Goal: Task Accomplishment & Management: Manage account settings

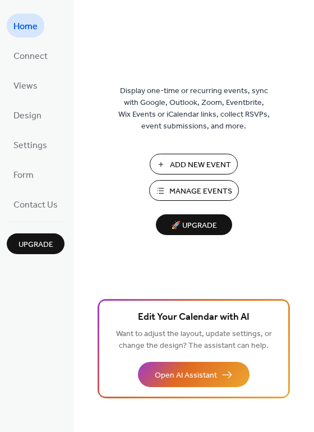
click at [190, 186] on span "Manage Events" at bounding box center [200, 192] width 63 height 12
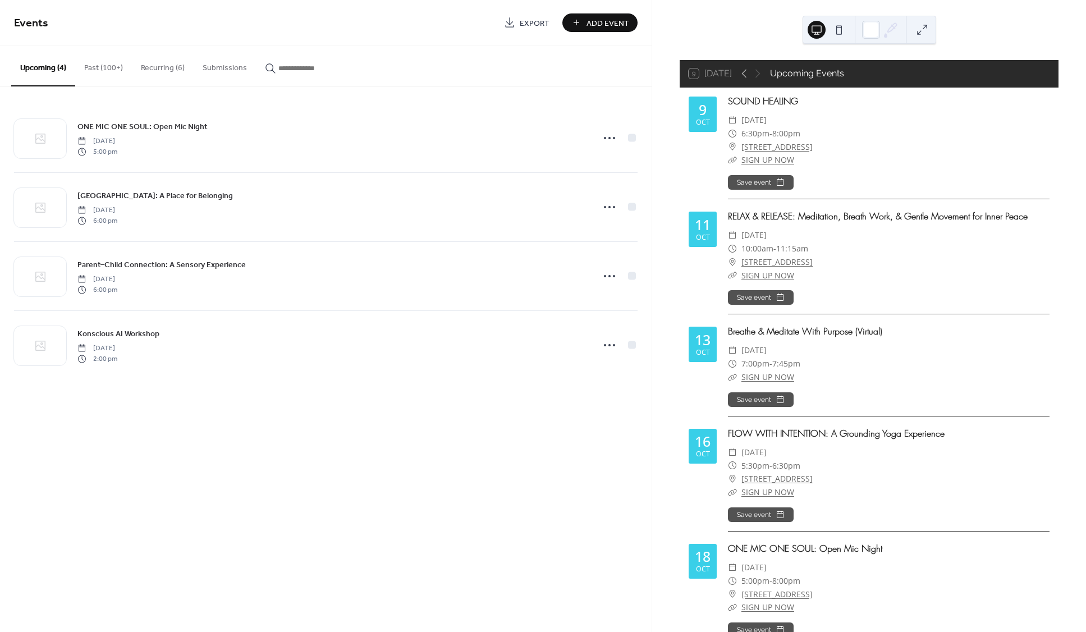
click at [166, 71] on button "Recurring (6)" at bounding box center [163, 65] width 62 height 40
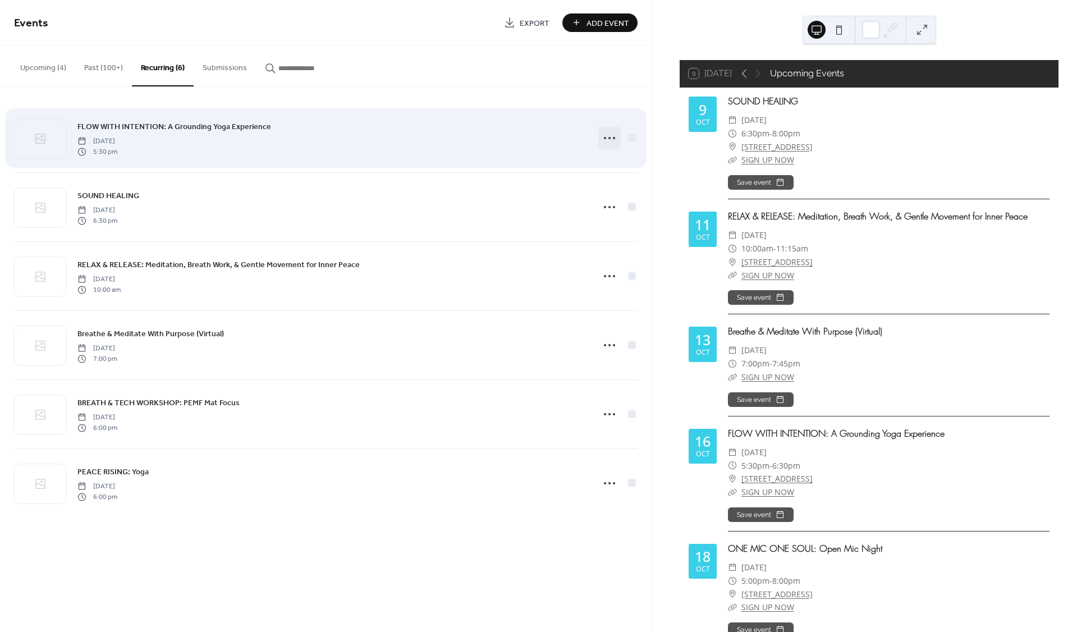
click at [613, 138] on circle at bounding box center [614, 138] width 2 height 2
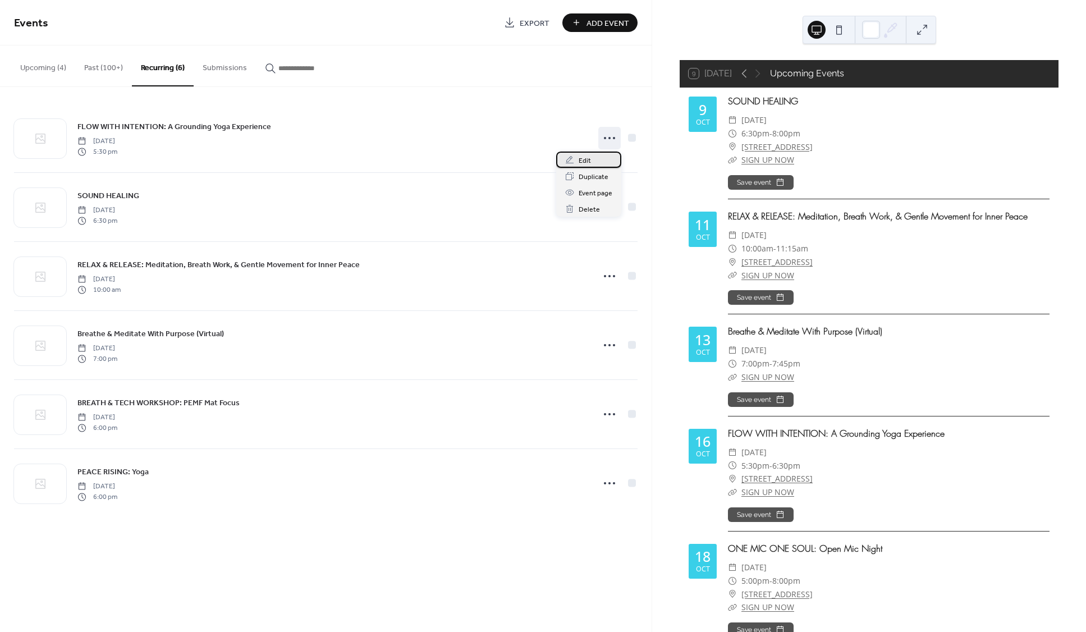
click at [584, 160] on span "Edit" at bounding box center [584, 161] width 12 height 12
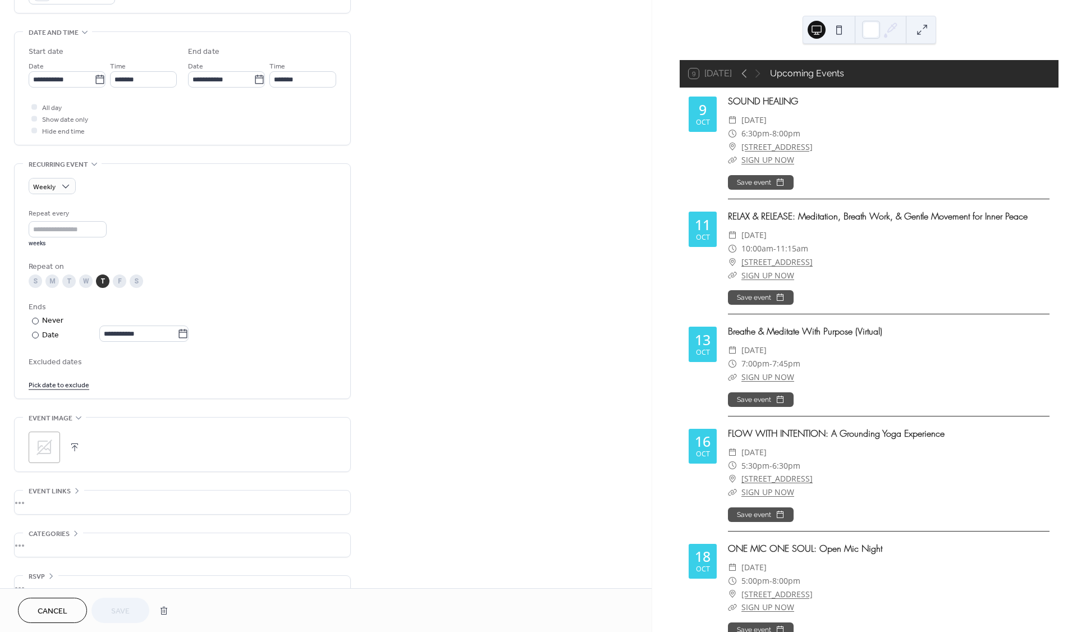
scroll to position [350, 0]
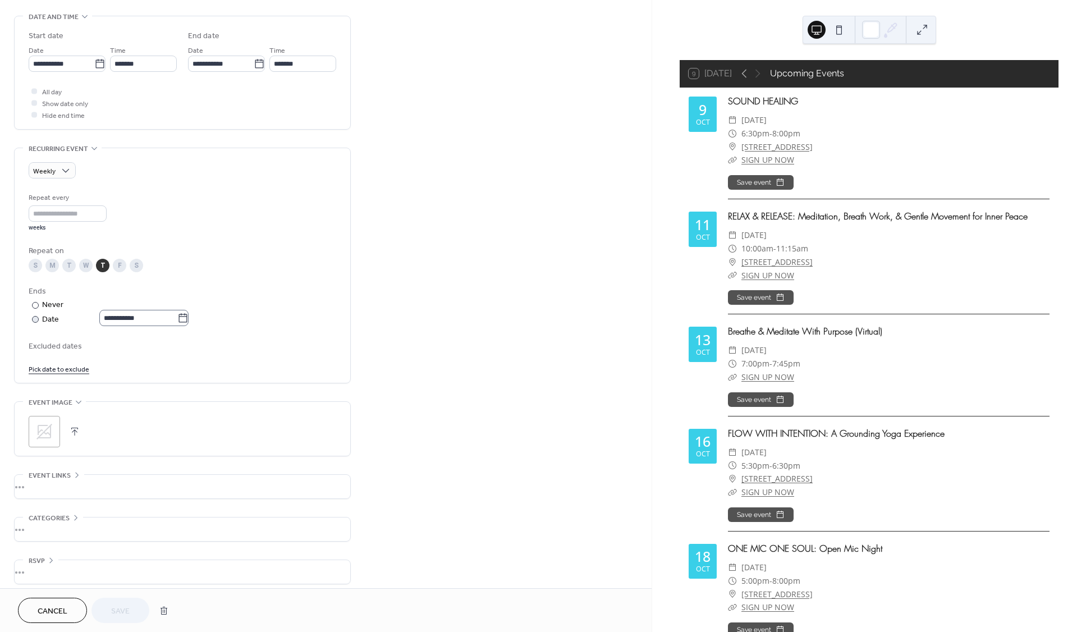
click at [189, 324] on icon at bounding box center [182, 318] width 11 height 11
click at [177, 324] on input "**********" at bounding box center [138, 318] width 78 height 16
click at [215, 350] on span "›" at bounding box center [213, 350] width 17 height 22
click at [99, 348] on span "‹" at bounding box center [98, 350] width 17 height 22
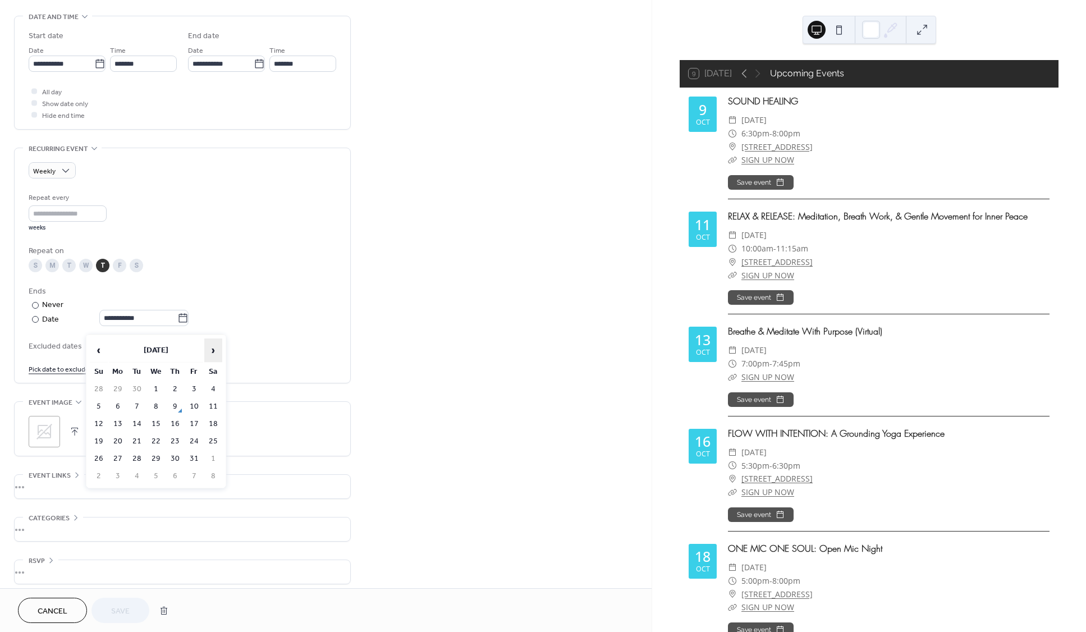
click at [212, 350] on span "›" at bounding box center [213, 350] width 17 height 22
click at [177, 422] on td "18" at bounding box center [175, 424] width 18 height 16
type input "**********"
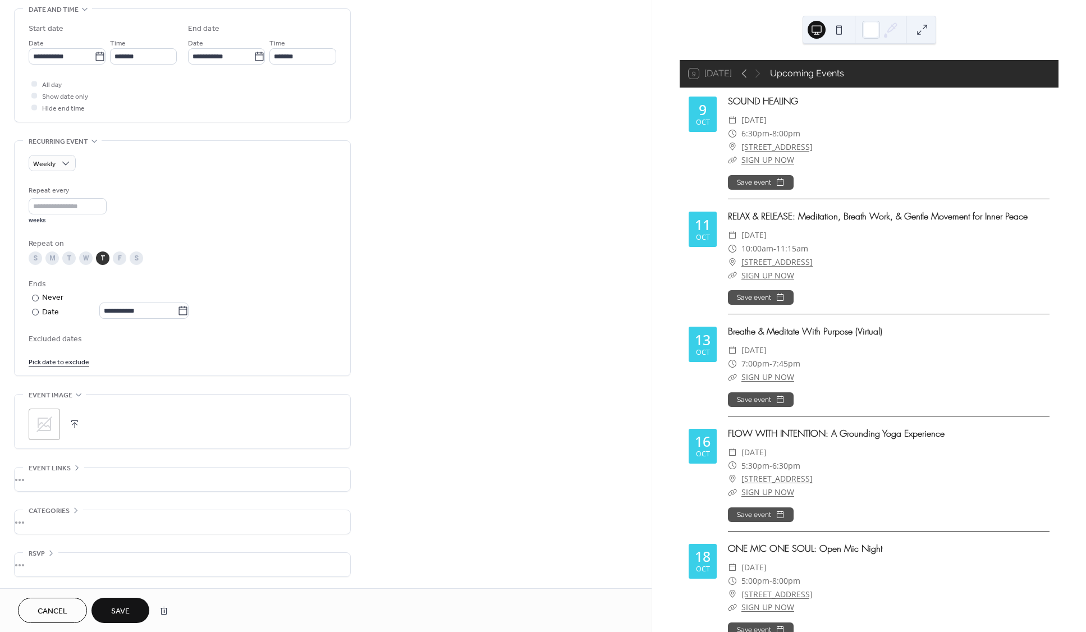
scroll to position [362, 0]
click at [123, 606] on span "Save" at bounding box center [120, 611] width 19 height 12
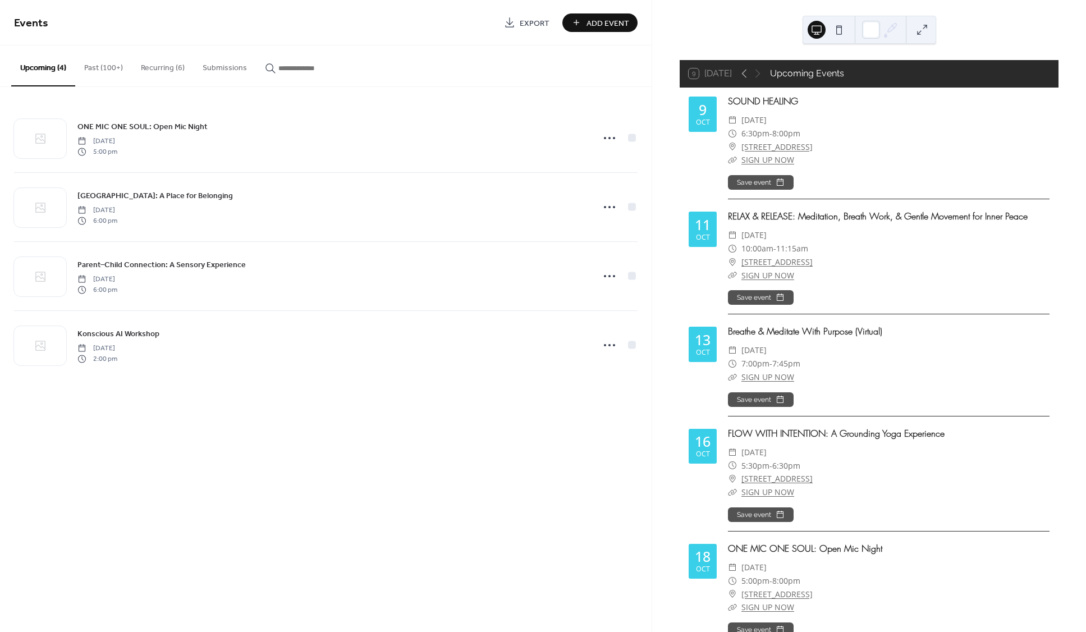
click at [166, 67] on button "Recurring (6)" at bounding box center [163, 65] width 62 height 40
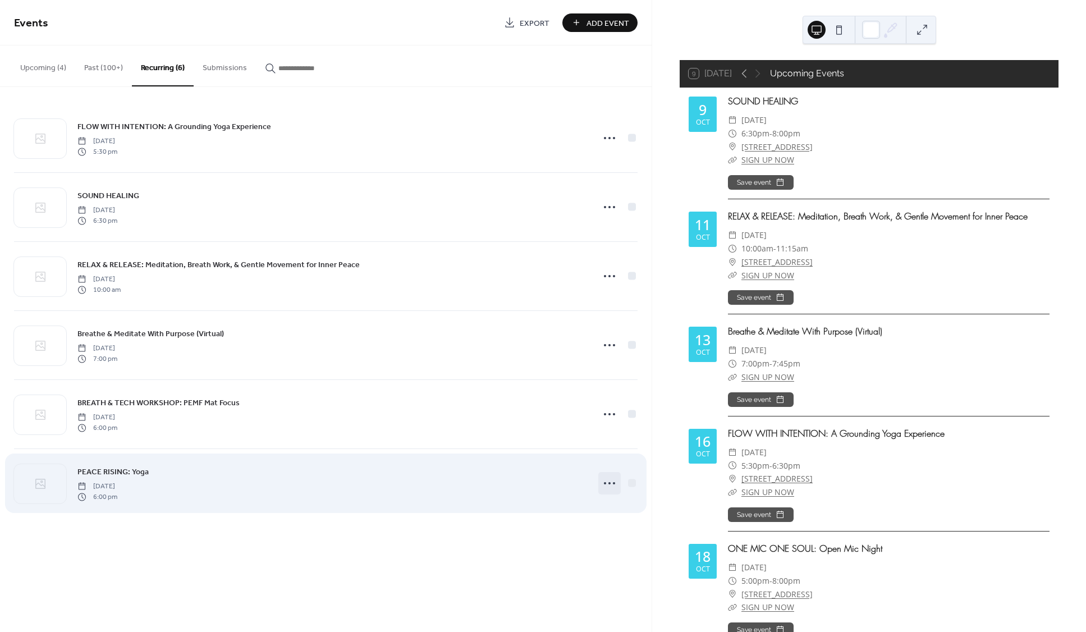
click at [609, 483] on circle at bounding box center [609, 483] width 2 height 2
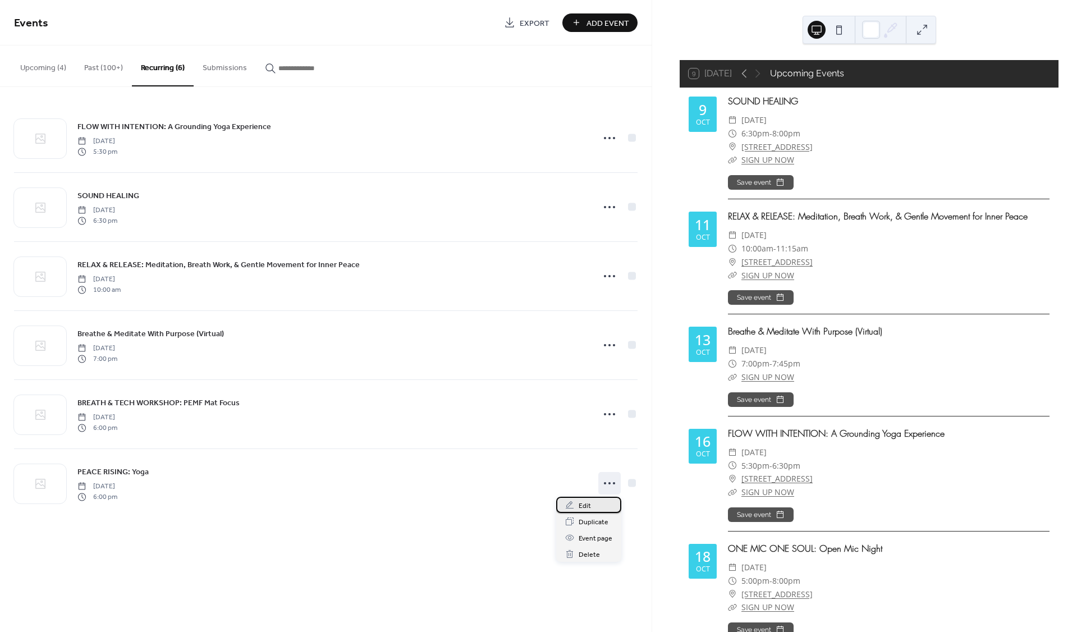
click at [582, 504] on span "Edit" at bounding box center [584, 506] width 12 height 12
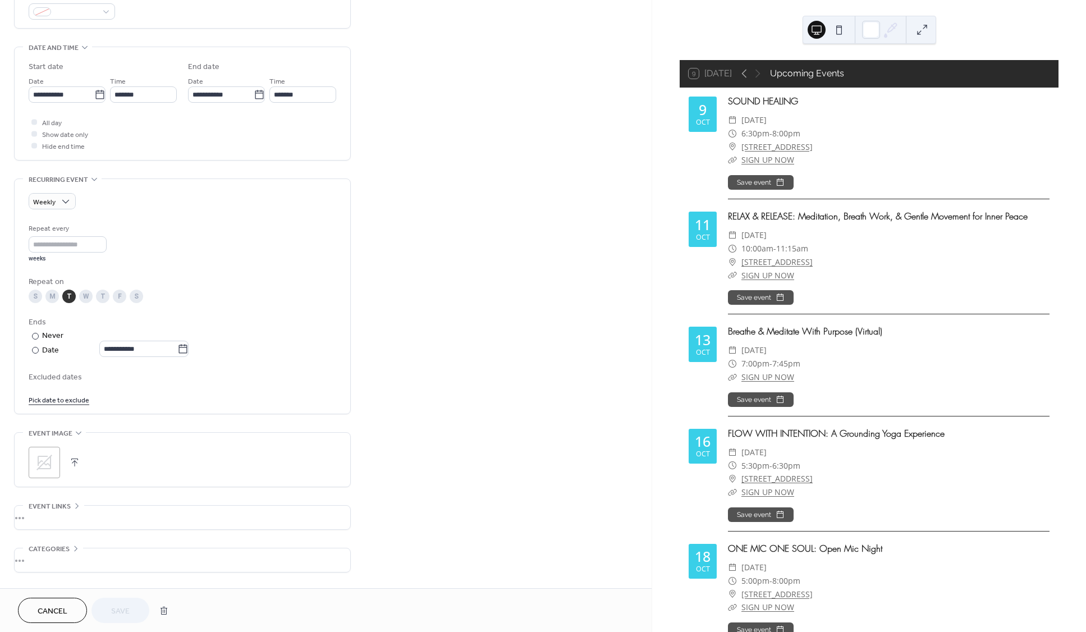
scroll to position [321, 0]
click at [177, 354] on input "**********" at bounding box center [138, 346] width 78 height 16
click at [213, 379] on span "›" at bounding box center [213, 378] width 17 height 22
click at [159, 469] on td "24" at bounding box center [156, 469] width 18 height 16
type input "**********"
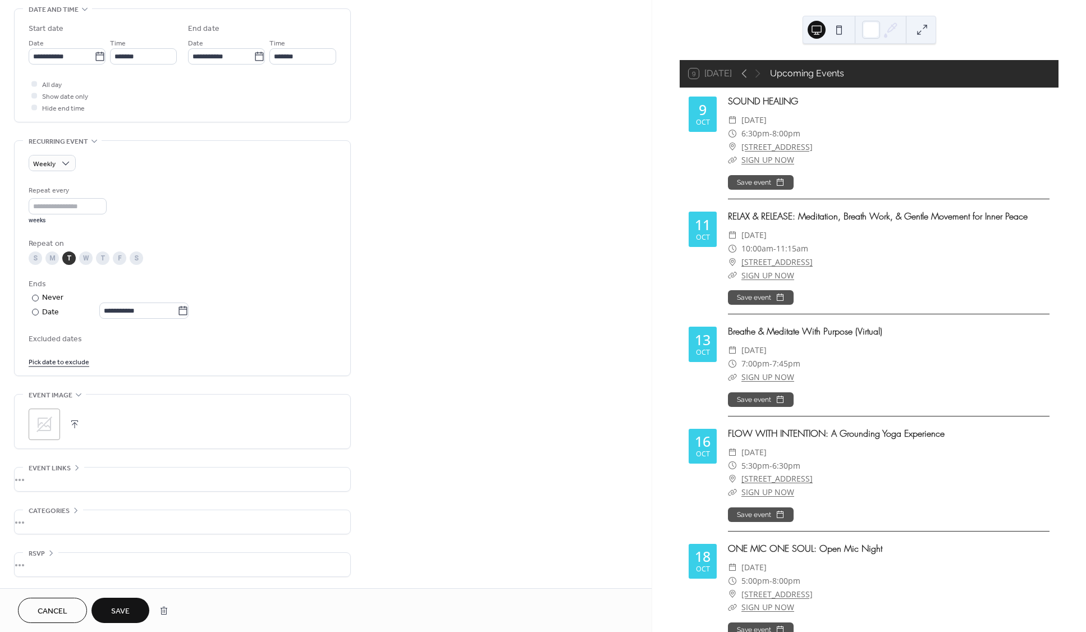
scroll to position [362, 0]
click at [114, 609] on span "Save" at bounding box center [120, 611] width 19 height 12
